Goal: Book appointment/travel/reservation

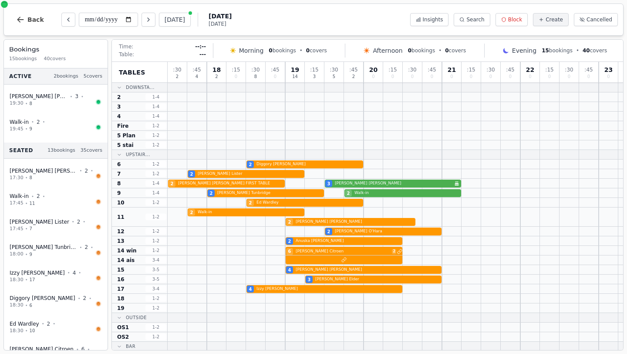
scroll to position [21, 0]
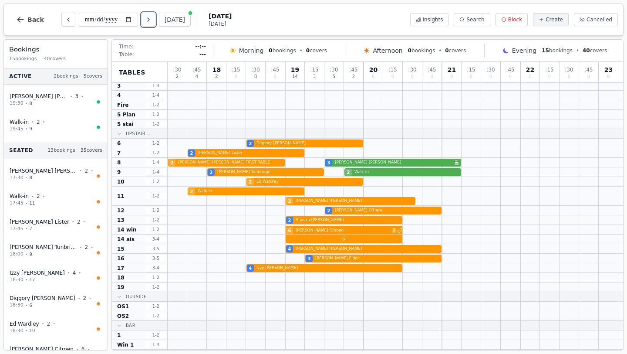
click at [152, 19] on icon "Next day" at bounding box center [148, 19] width 7 height 7
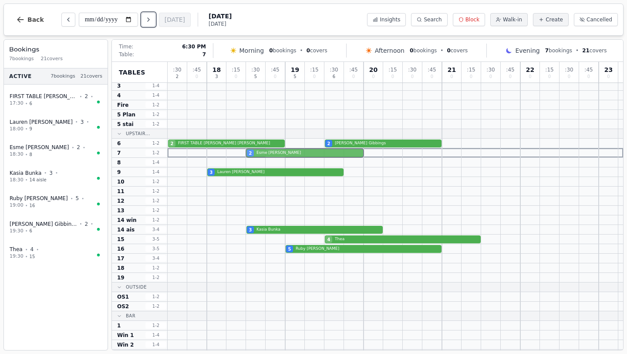
drag, startPoint x: 274, startPoint y: 164, endPoint x: 275, endPoint y: 153, distance: 11.4
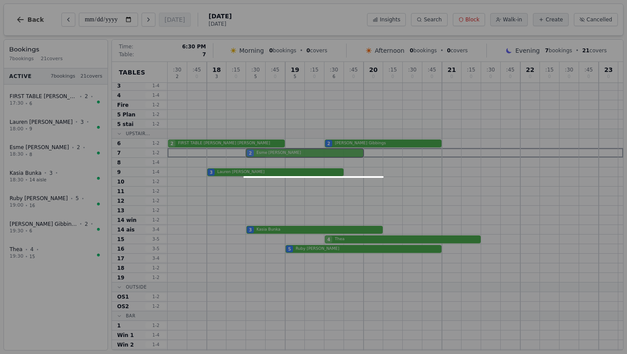
click at [275, 153] on div ": 30 2 : 45 0 18 3 : 15 0 : 30 5 : 45 0 19 5 : 15 0 : 30 6 : 45 0 20 0 : 15 0 :…" at bounding box center [396, 200] width 456 height 318
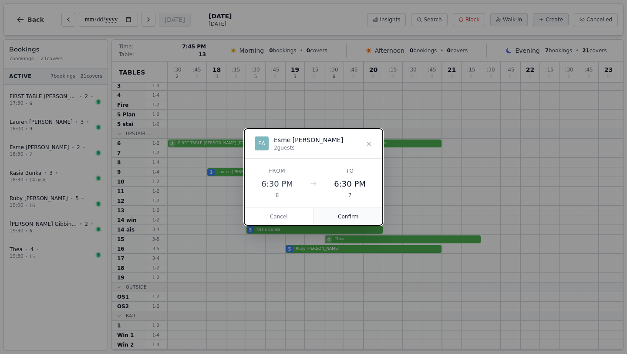
click at [354, 214] on button "Confirm" at bounding box center [348, 216] width 69 height 17
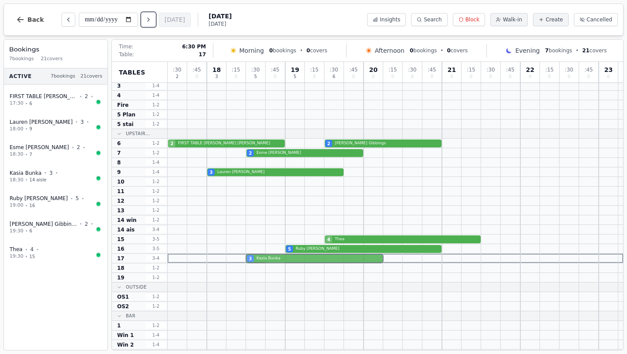
drag, startPoint x: 278, startPoint y: 229, endPoint x: 277, endPoint y: 256, distance: 27.0
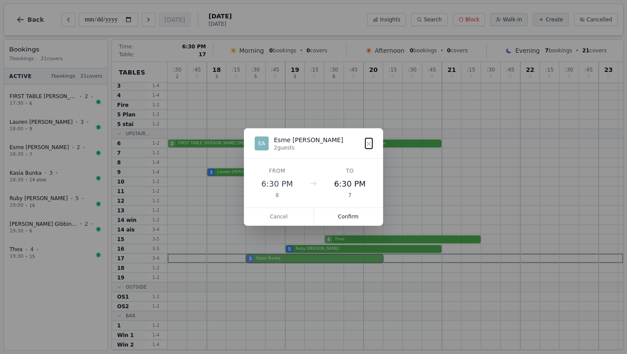
click at [277, 256] on div ": 30 2 : 45 0 18 3 : 15 0 : 30 5 : 45 0 19 5 : 15 0 : 30 6 : 45 0 20 0 : 15 0 :…" at bounding box center [396, 200] width 456 height 318
click at [352, 216] on button "Confirm" at bounding box center [348, 216] width 69 height 17
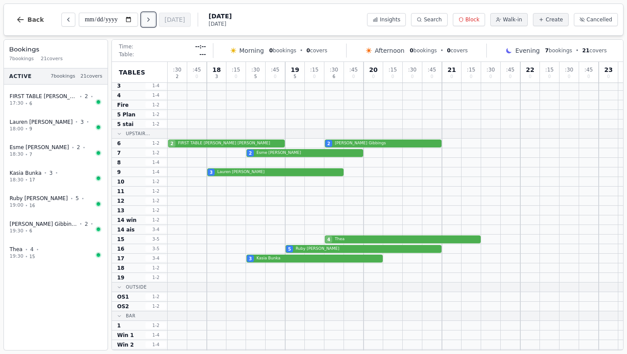
click at [153, 13] on button "Next day" at bounding box center [149, 20] width 14 height 14
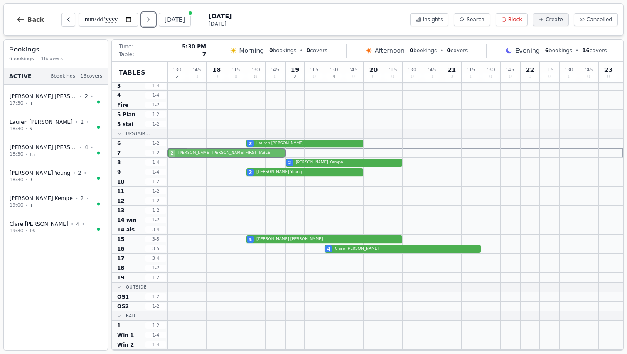
drag, startPoint x: 190, startPoint y: 165, endPoint x: 190, endPoint y: 155, distance: 9.6
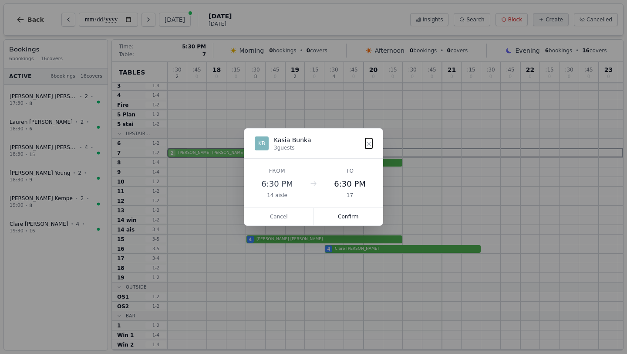
click at [190, 155] on div ": 30 2 : 45 0 18 0 : 15 0 : 30 8 : 45 0 19 2 : 15 0 : 30 4 : 45 0 20 0 : 15 0 :…" at bounding box center [396, 200] width 456 height 318
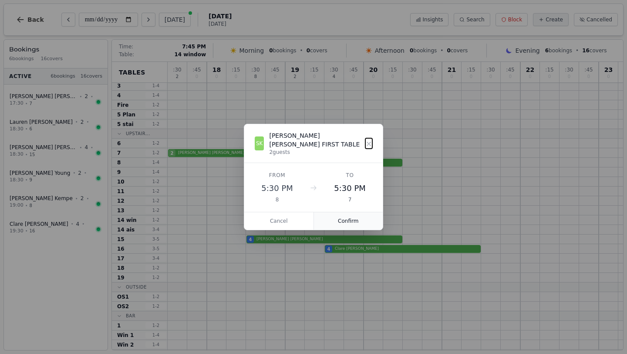
click at [344, 219] on button "Confirm" at bounding box center [348, 220] width 69 height 17
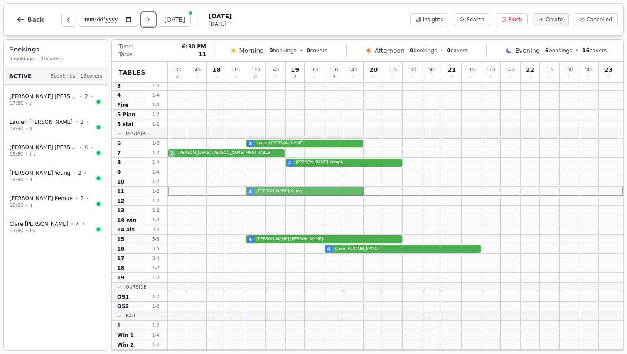
drag, startPoint x: 266, startPoint y: 172, endPoint x: 265, endPoint y: 188, distance: 15.3
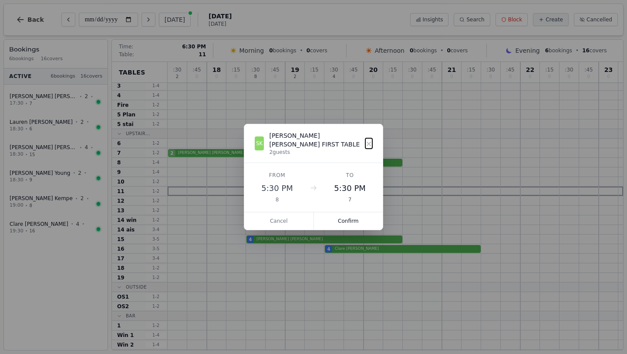
click at [265, 188] on div ": 30 2 : 45 0 18 0 : 15 0 : 30 8 : 45 0 19 2 : 15 0 : 30 4 : 45 0 20 0 : 15 0 :…" at bounding box center [396, 200] width 456 height 318
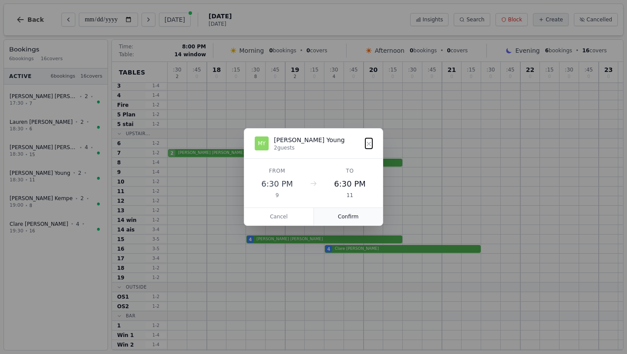
click at [364, 218] on button "Confirm" at bounding box center [348, 216] width 69 height 17
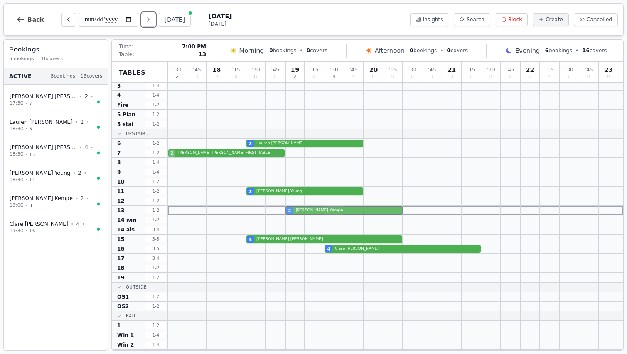
drag, startPoint x: 331, startPoint y: 164, endPoint x: 331, endPoint y: 208, distance: 44.0
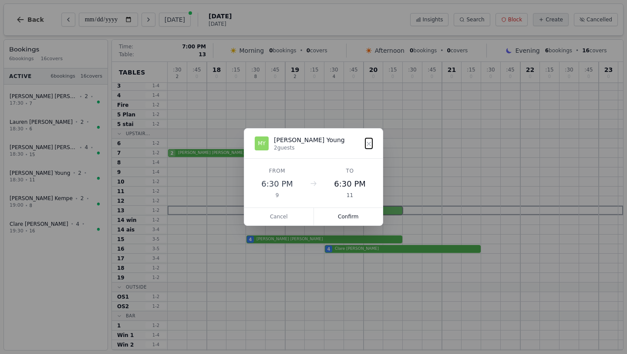
click at [331, 208] on div ": 30 2 : 45 0 18 0 : 15 0 : 30 8 : 45 0 19 2 : 15 0 : 30 4 : 45 0 20 0 : 15 0 :…" at bounding box center [396, 200] width 456 height 318
click at [351, 214] on button "Confirm" at bounding box center [348, 216] width 69 height 17
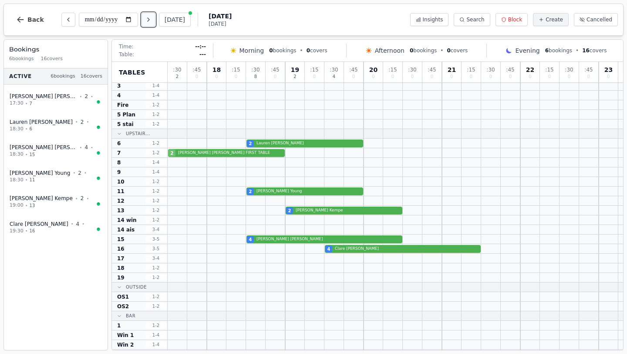
click at [148, 21] on button "Next day" at bounding box center [149, 20] width 14 height 14
type input "**********"
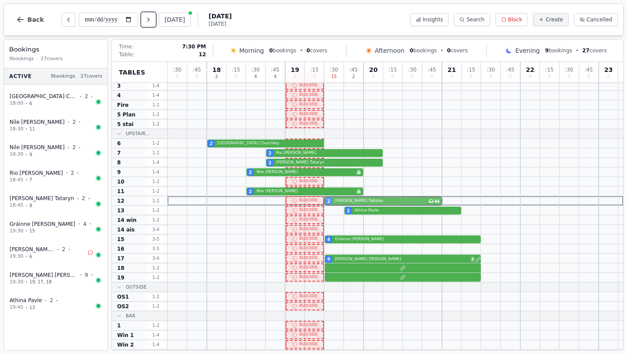
drag, startPoint x: 385, startPoint y: 142, endPoint x: 384, endPoint y: 198, distance: 55.3
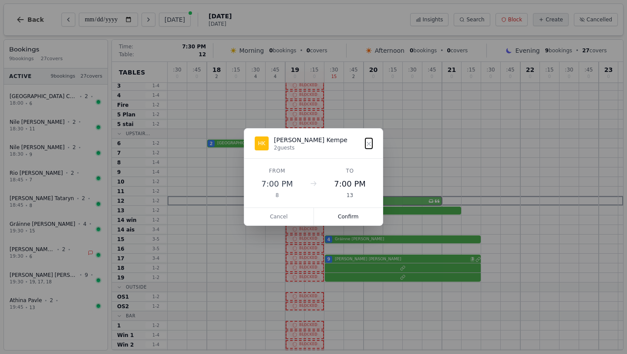
click at [384, 198] on div ": 30 0 : 45 0 18 2 : 15 0 : 30 4 : 45 4 19 0 : 15 0 : 30 15 : 45 2 20 0 : 15 0 …" at bounding box center [396, 200] width 456 height 318
click at [342, 213] on button "Confirm" at bounding box center [348, 216] width 69 height 17
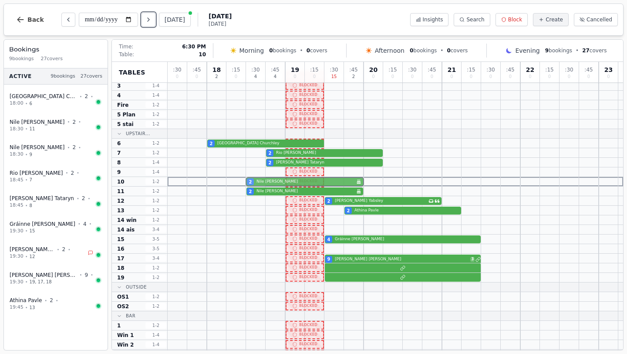
drag, startPoint x: 259, startPoint y: 171, endPoint x: 260, endPoint y: 180, distance: 9.2
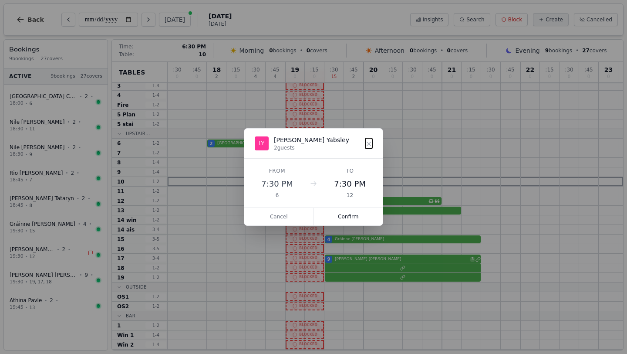
click at [260, 180] on div ": 30 0 : 45 0 18 2 : 15 0 : 30 4 : 45 4 19 0 : 15 0 : 30 15 : 45 2 20 0 : 15 0 …" at bounding box center [396, 200] width 456 height 318
click at [334, 221] on button "Confirm" at bounding box center [348, 216] width 69 height 17
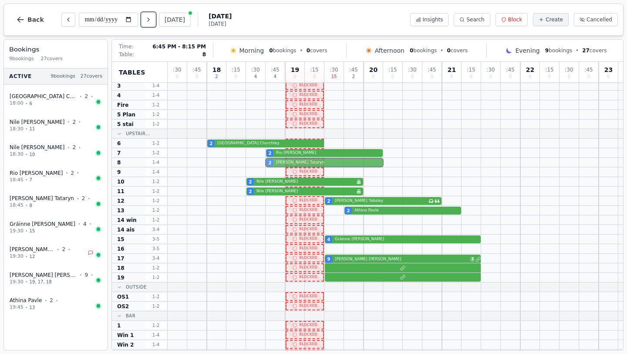
click at [299, 163] on div "2 [PERSON_NAME]" at bounding box center [396, 163] width 456 height 10
select select "****"
select select "*"
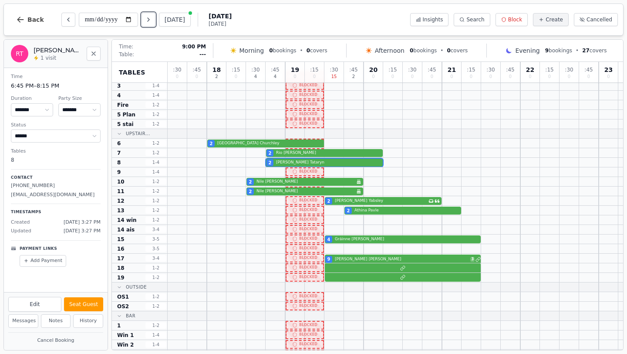
scroll to position [0, 0]
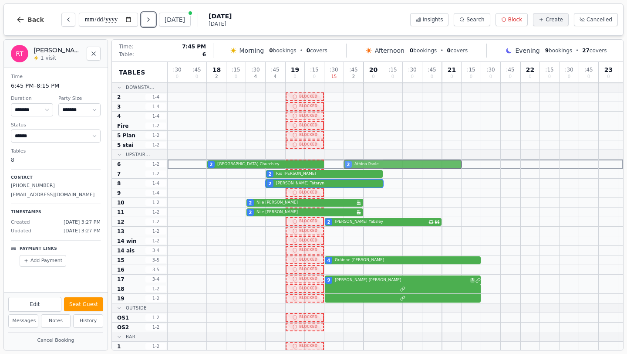
drag, startPoint x: 368, startPoint y: 232, endPoint x: 370, endPoint y: 167, distance: 64.9
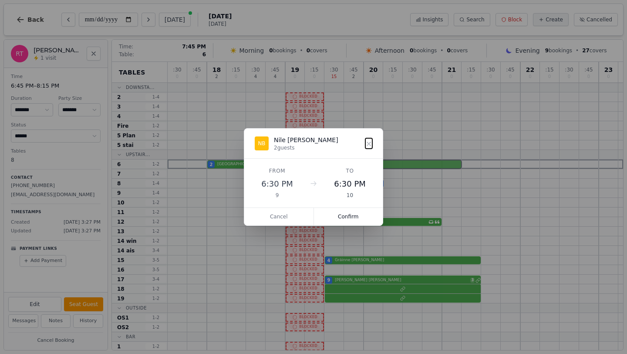
click at [370, 167] on div ": 30 0 : 45 0 18 2 : 15 0 : 30 4 : 45 4 19 0 : 15 0 : 30 15 : 45 2 20 0 : 15 0 …" at bounding box center [396, 221] width 456 height 318
click at [353, 215] on button "Confirm" at bounding box center [348, 216] width 69 height 17
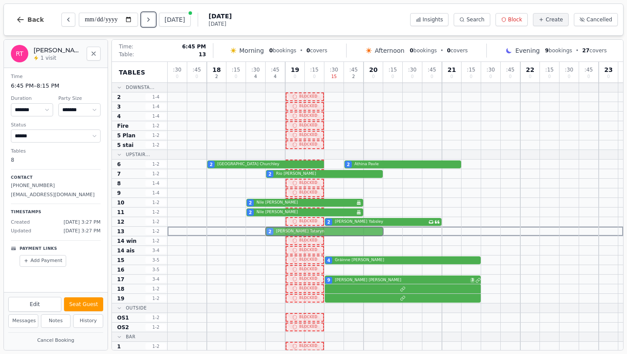
drag, startPoint x: 304, startPoint y: 182, endPoint x: 305, endPoint y: 229, distance: 47.5
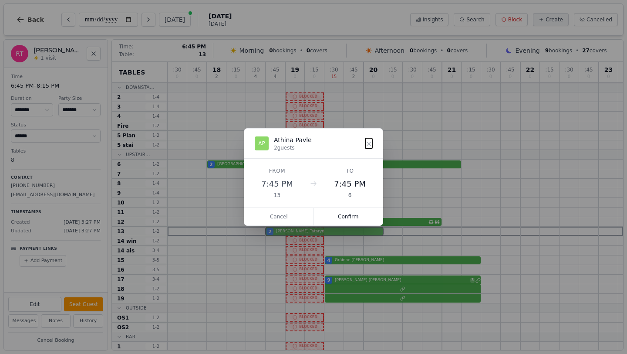
click at [305, 229] on div ": 30 0 : 45 0 18 2 : 15 0 : 30 4 : 45 4 19 0 : 15 0 : 30 15 : 45 2 20 0 : 15 0 …" at bounding box center [396, 221] width 456 height 318
click at [350, 216] on button "Confirm" at bounding box center [348, 216] width 69 height 17
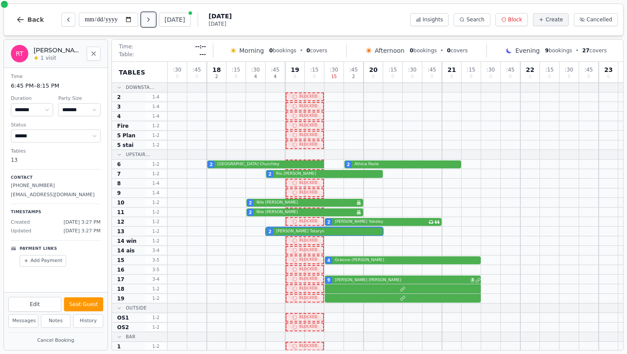
click at [152, 20] on icon "Next day" at bounding box center [148, 19] width 7 height 7
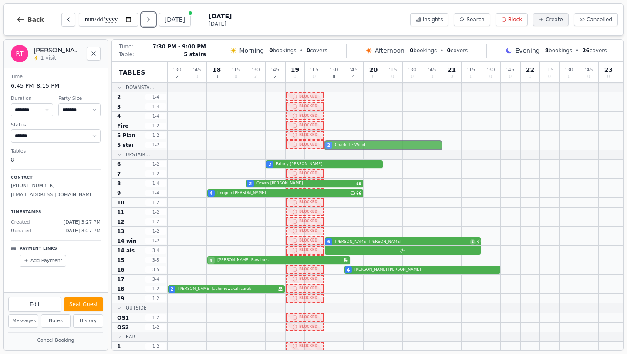
click at [351, 146] on div "2 [PERSON_NAME]" at bounding box center [396, 145] width 456 height 10
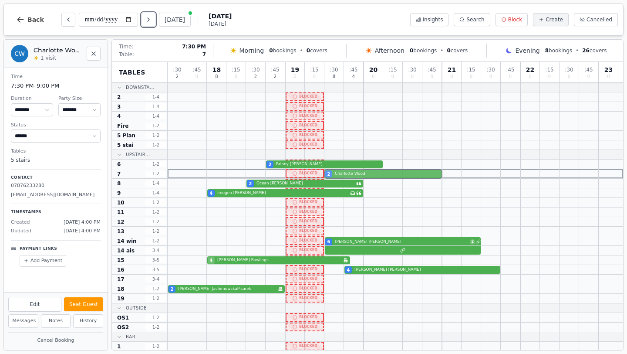
drag, startPoint x: 351, startPoint y: 146, endPoint x: 350, endPoint y: 174, distance: 27.9
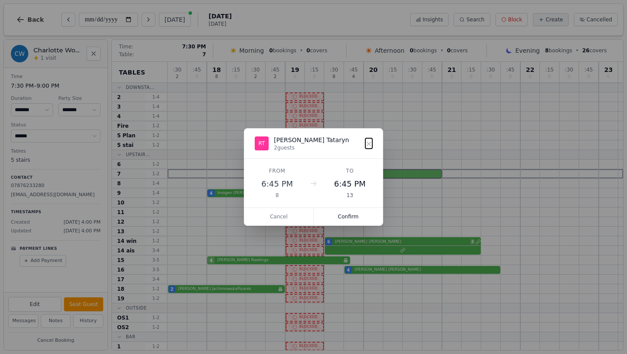
click at [350, 174] on div ": 30 2 : 45 0 18 8 : 15 0 : 30 2 : 45 2 19 0 : 15 0 : 30 8 : 45 4 20 0 : 15 0 :…" at bounding box center [396, 221] width 456 height 318
click at [351, 218] on button "Confirm" at bounding box center [348, 216] width 69 height 17
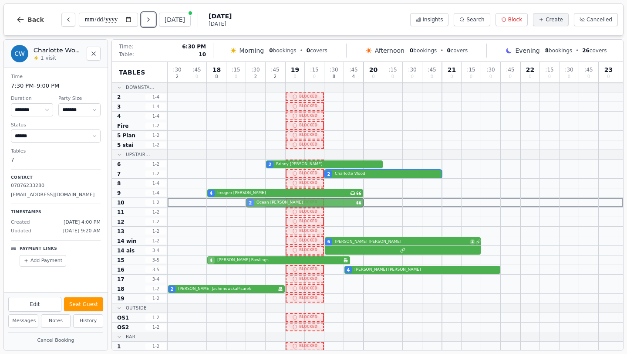
drag, startPoint x: 261, startPoint y: 183, endPoint x: 261, endPoint y: 202, distance: 18.3
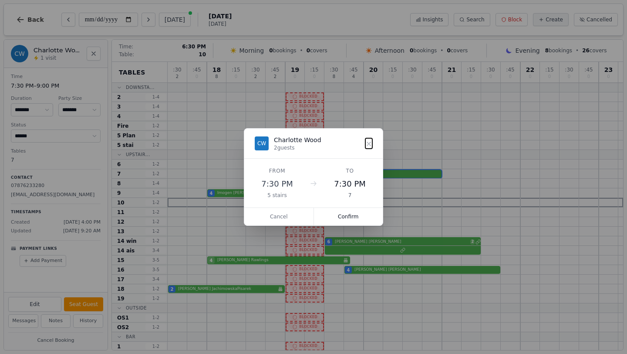
click at [261, 202] on div ": 30 2 : 45 0 18 8 : 15 0 : 30 2 : 45 2 19 0 : 15 0 : 30 8 : 45 4 20 0 : 15 0 :…" at bounding box center [396, 221] width 456 height 318
click at [349, 215] on button "Confirm" at bounding box center [348, 216] width 69 height 17
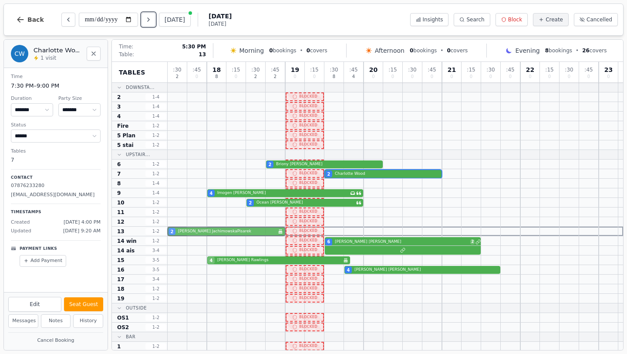
drag, startPoint x: 190, startPoint y: 290, endPoint x: 188, endPoint y: 233, distance: 56.2
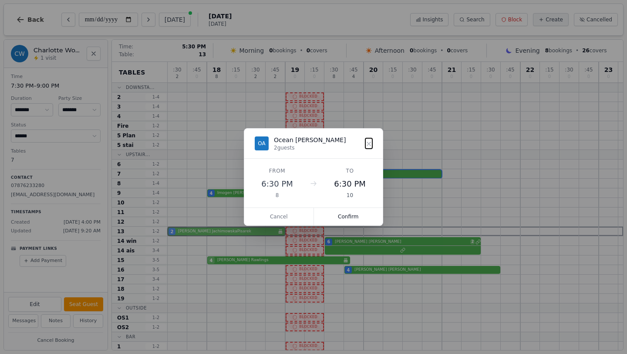
click at [188, 233] on div ": 30 2 : 45 0 18 8 : 15 0 : 30 2 : 45 2 19 0 : 15 0 : 30 8 : 45 4 20 0 : 15 0 :…" at bounding box center [396, 221] width 456 height 318
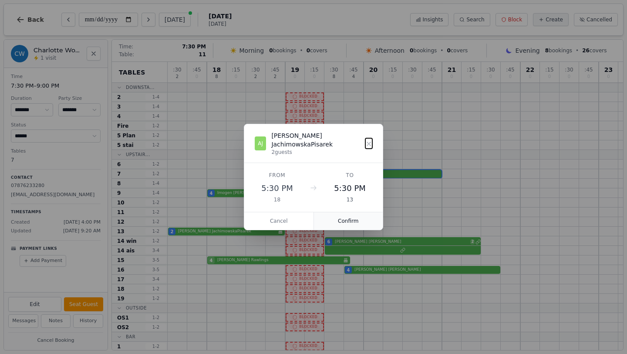
click at [335, 212] on button "Confirm" at bounding box center [348, 220] width 69 height 17
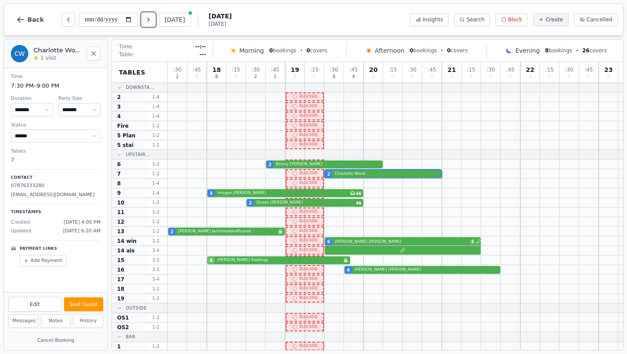
click at [152, 16] on button "Next day" at bounding box center [149, 20] width 14 height 14
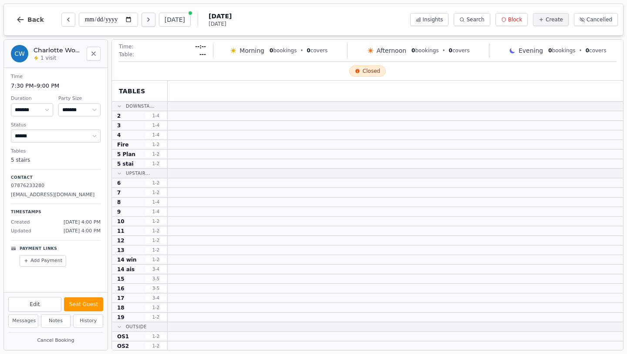
click at [146, 22] on div "**********" at bounding box center [129, 20] width 137 height 14
click at [144, 19] on div "**********" at bounding box center [129, 20] width 137 height 14
click at [152, 19] on icon "Next day" at bounding box center [148, 19] width 7 height 7
click at [150, 18] on icon "Next day" at bounding box center [148, 19] width 7 height 7
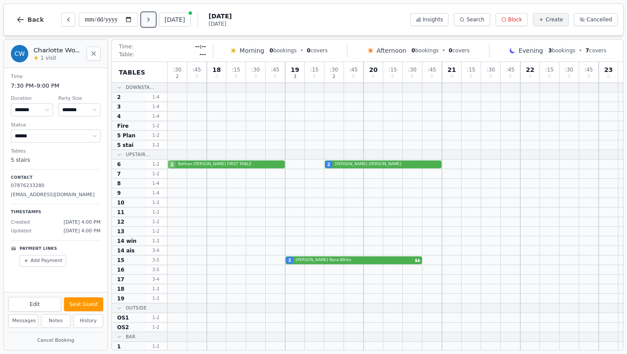
click at [152, 20] on icon "Next day" at bounding box center [148, 19] width 7 height 7
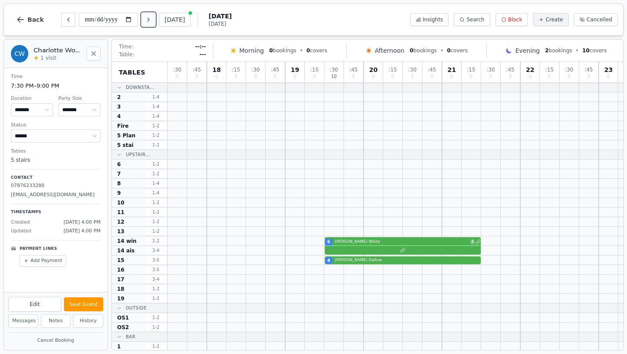
click at [151, 19] on icon "Next day" at bounding box center [148, 19] width 7 height 7
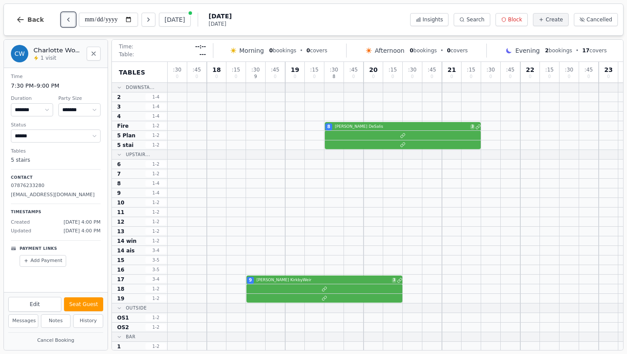
click at [66, 19] on icon "Previous day" at bounding box center [68, 19] width 7 height 7
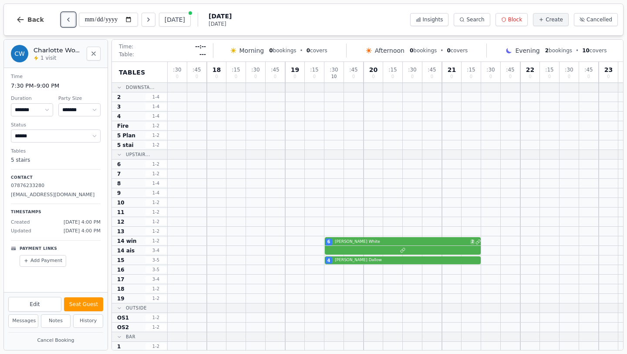
click at [66, 19] on icon "Previous day" at bounding box center [68, 19] width 7 height 7
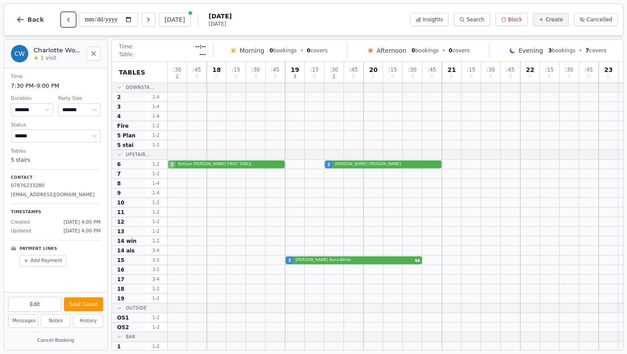
click at [66, 19] on icon "Previous day" at bounding box center [68, 19] width 7 height 7
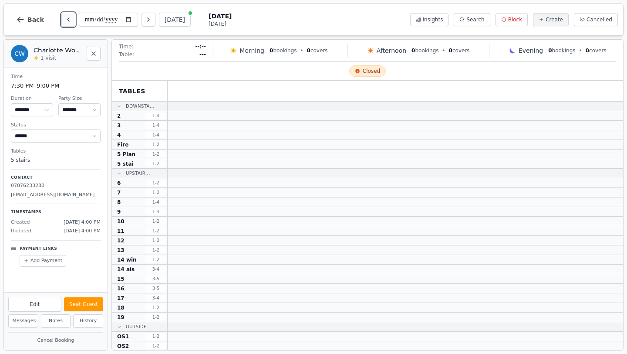
click at [66, 19] on icon "Previous day" at bounding box center [68, 19] width 7 height 7
click at [150, 21] on icon "Next day" at bounding box center [148, 19] width 7 height 7
type input "**********"
